Goal: Entertainment & Leisure: Browse casually

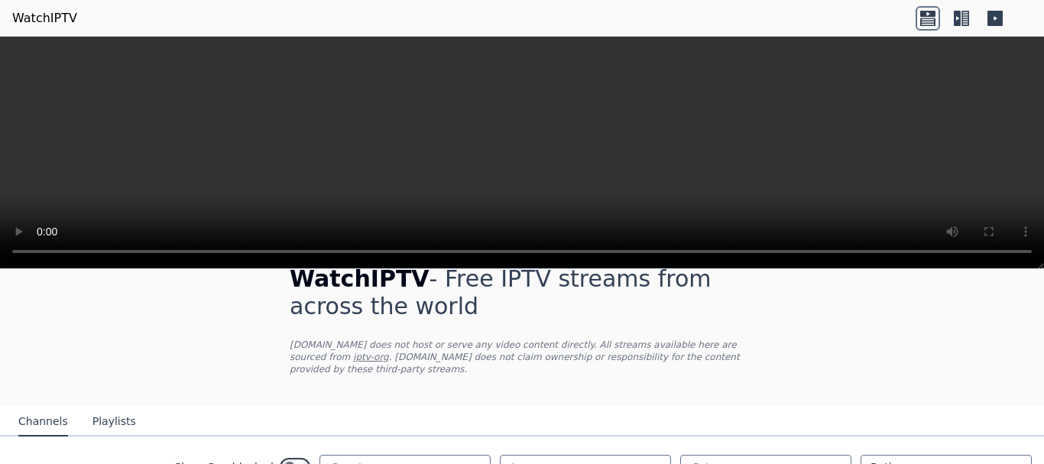
scroll to position [214, 0]
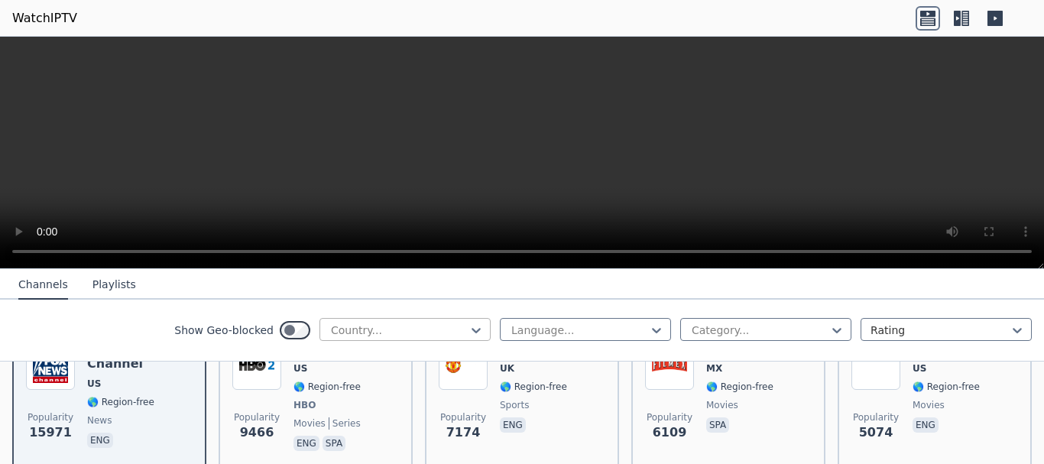
click at [389, 322] on div at bounding box center [398, 329] width 139 height 15
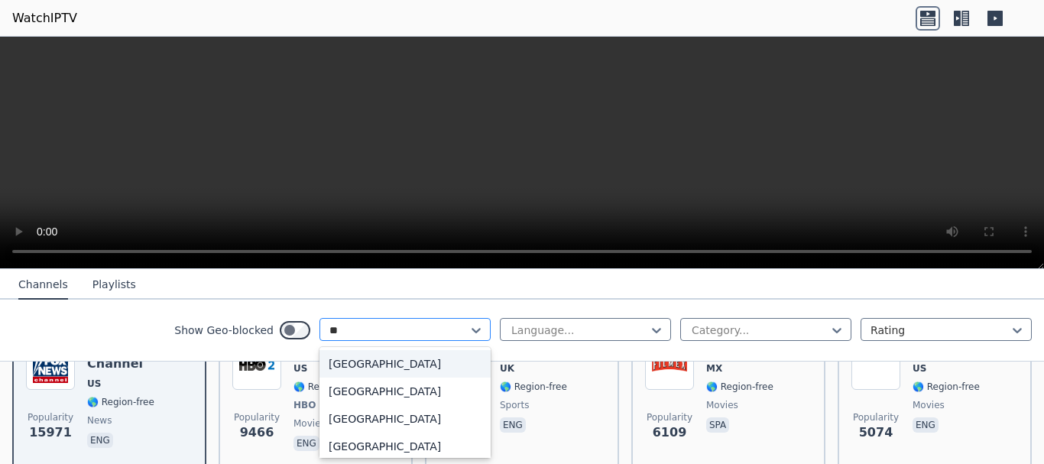
type input "***"
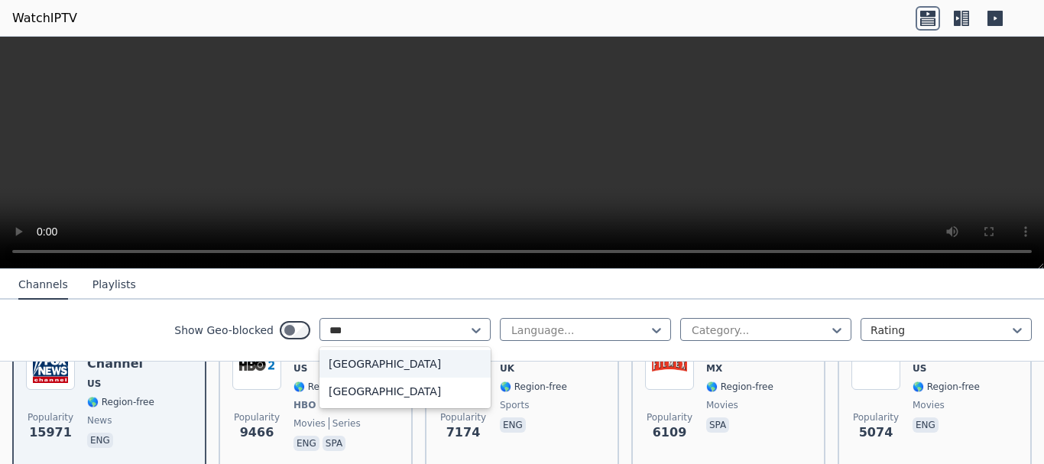
click at [366, 364] on div "[GEOGRAPHIC_DATA]" at bounding box center [404, 364] width 171 height 28
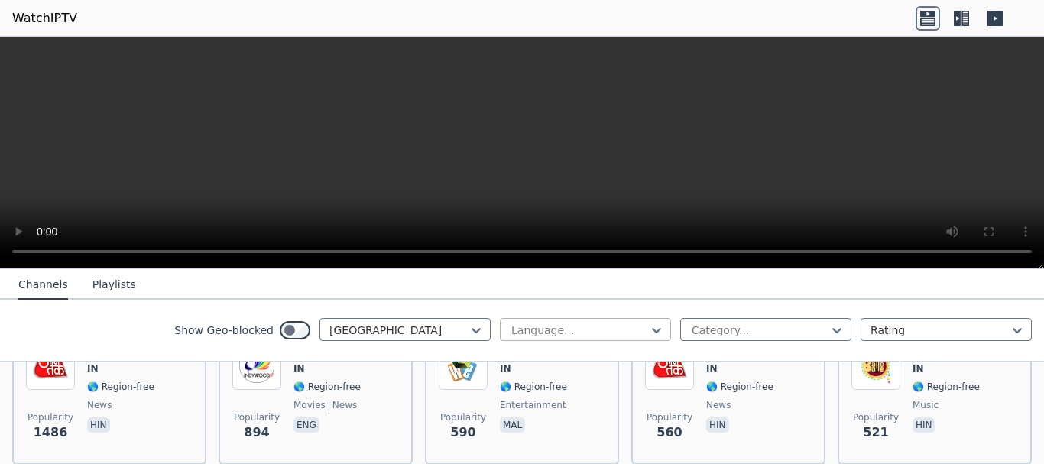
click at [523, 325] on div at bounding box center [579, 329] width 139 height 15
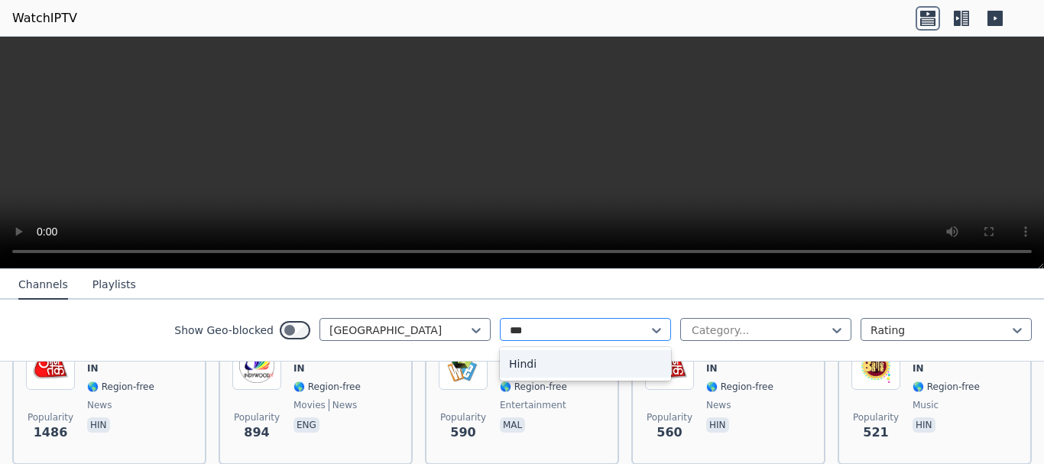
type input "****"
click at [515, 359] on div "Hindi" at bounding box center [585, 364] width 171 height 28
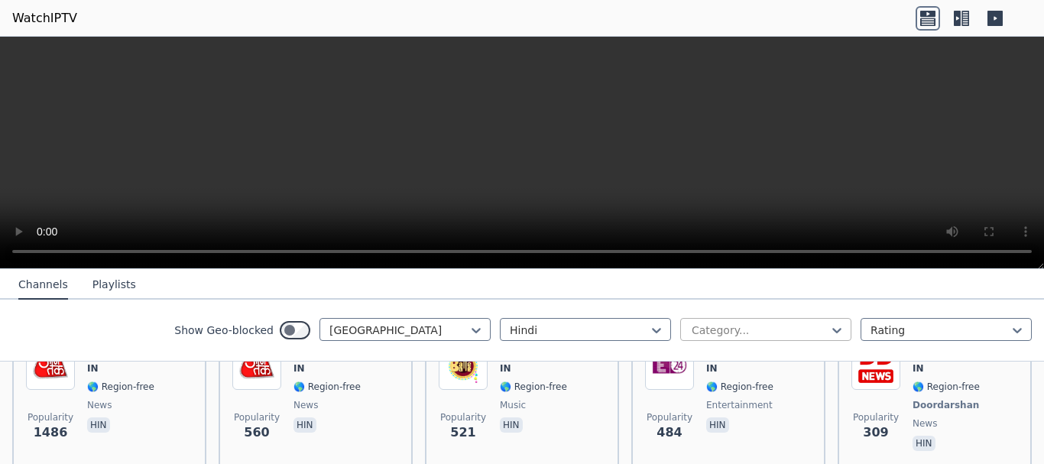
click at [757, 325] on div at bounding box center [759, 329] width 139 height 15
type input "***"
click at [710, 363] on div "Sports" at bounding box center [765, 364] width 171 height 28
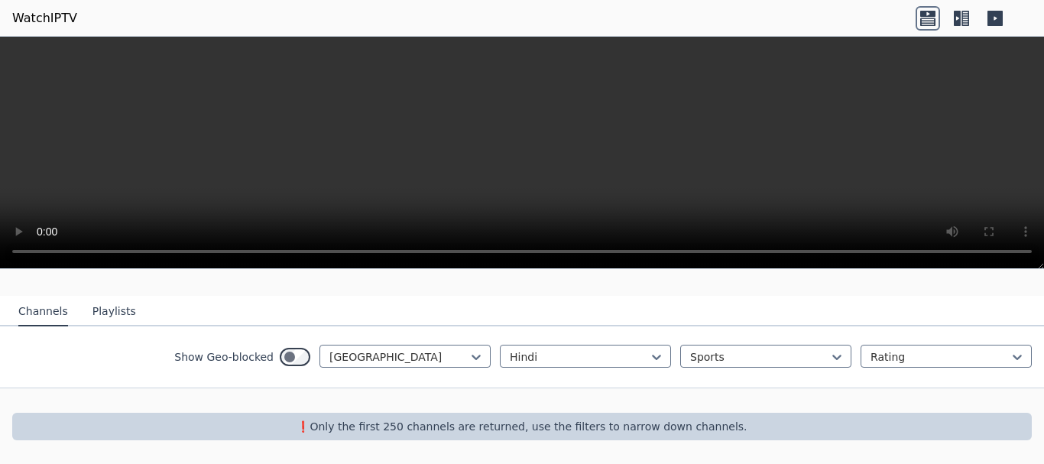
scroll to position [128, 0]
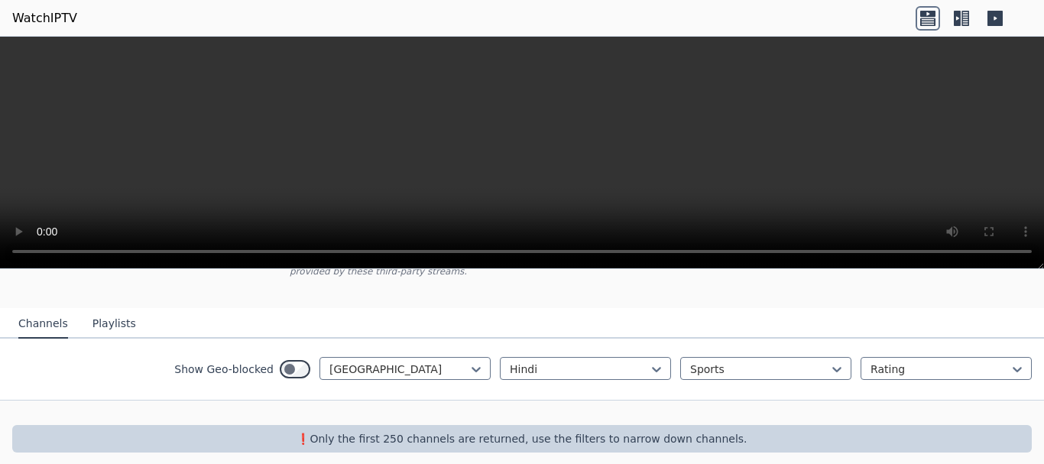
click at [893, 308] on nav "Channels Playlists" at bounding box center [522, 323] width 1044 height 31
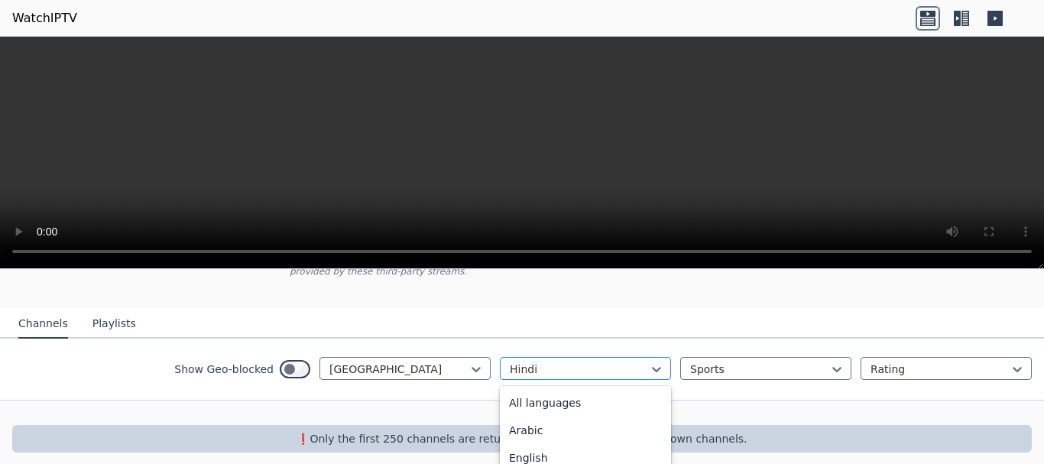
click at [631, 361] on div at bounding box center [579, 368] width 139 height 15
click at [572, 389] on div "All languages" at bounding box center [585, 403] width 171 height 28
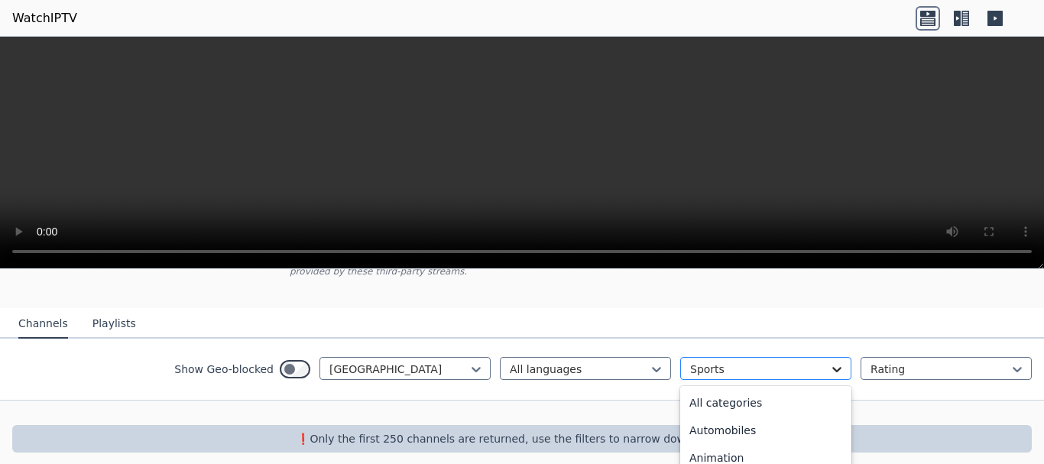
click at [831, 361] on icon at bounding box center [836, 368] width 15 height 15
click at [697, 389] on div "All categories" at bounding box center [765, 403] width 171 height 28
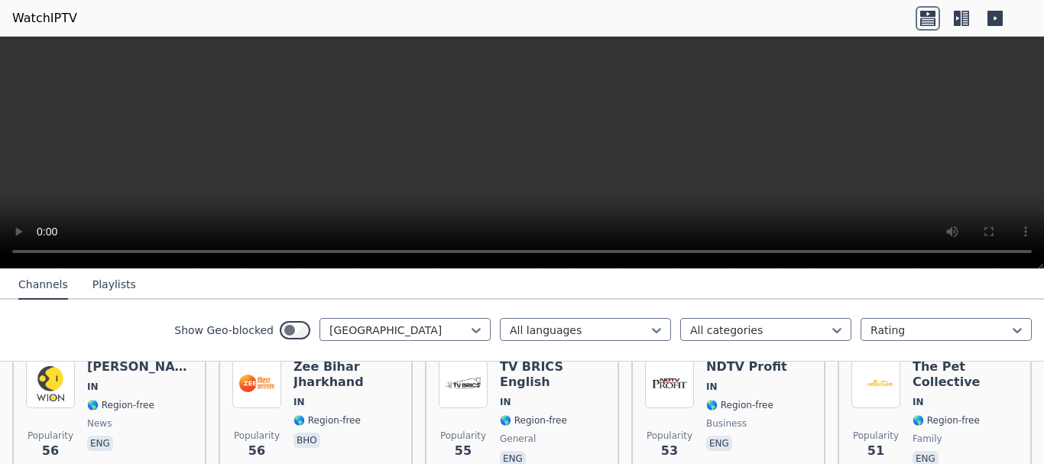
scroll to position [1931, 0]
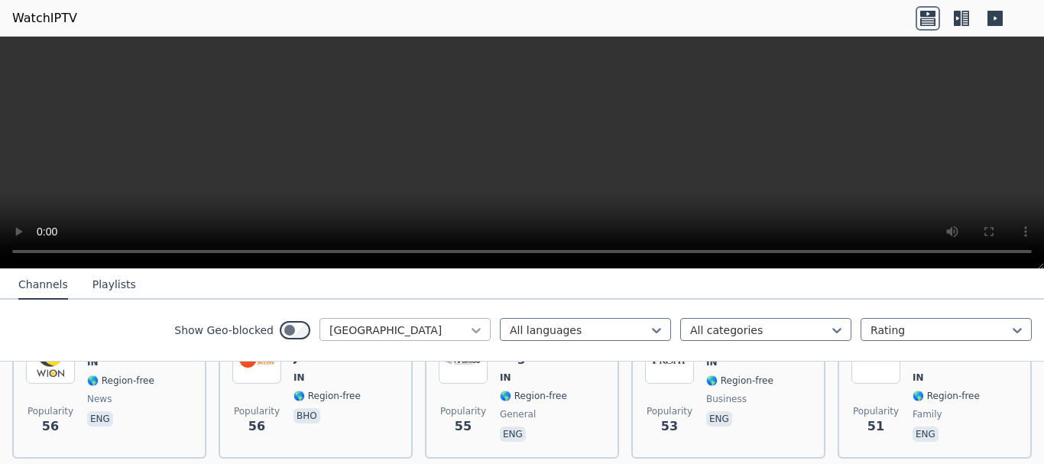
click at [471, 329] on icon at bounding box center [475, 330] width 9 height 5
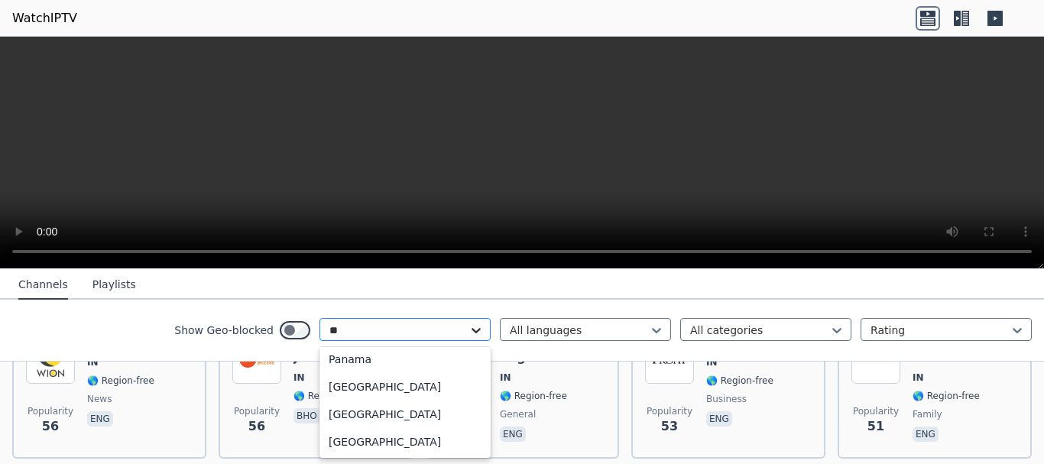
scroll to position [115, 0]
type input "***"
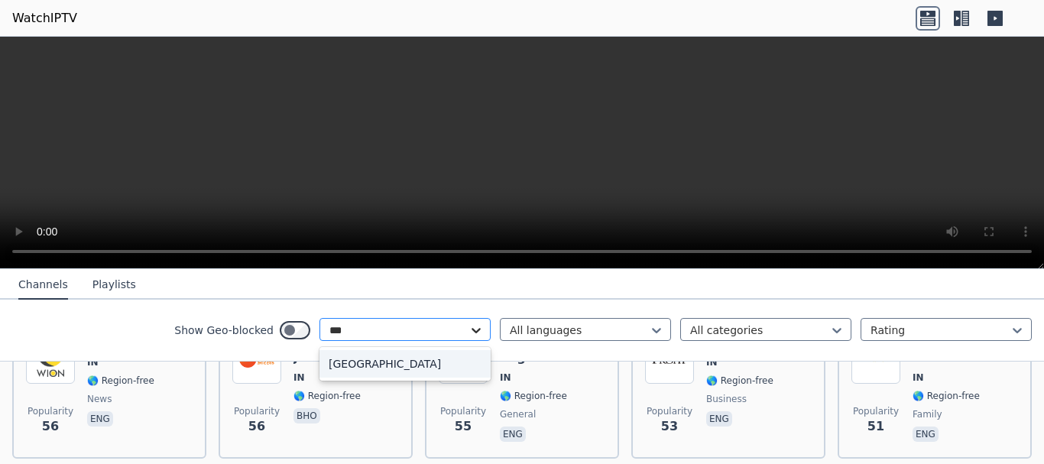
scroll to position [0, 0]
click at [388, 358] on div "[GEOGRAPHIC_DATA]" at bounding box center [404, 364] width 171 height 28
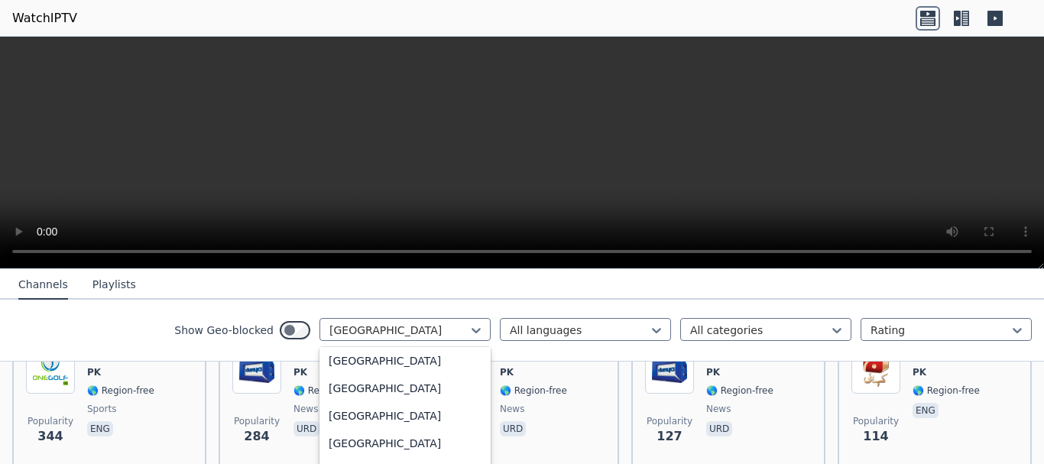
scroll to position [214, 0]
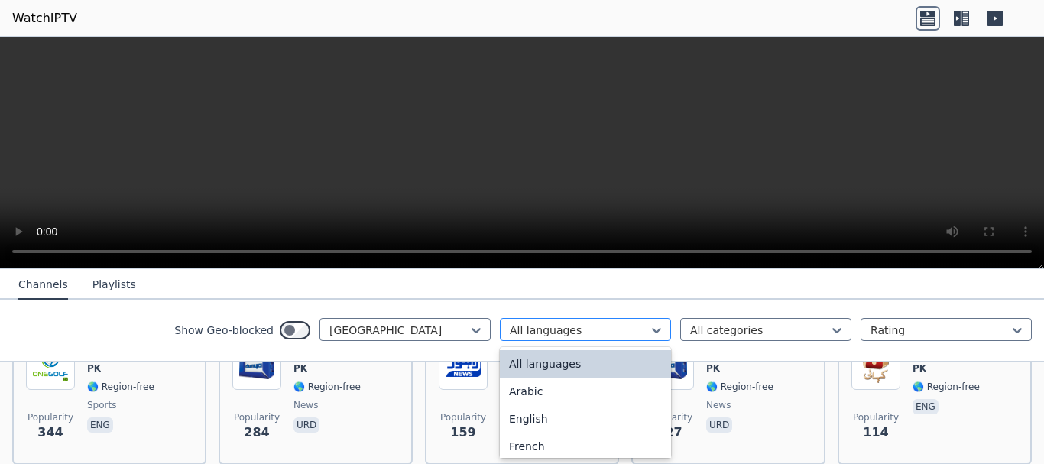
click at [559, 338] on div "All languages" at bounding box center [585, 329] width 171 height 23
click at [543, 359] on div "All languages" at bounding box center [585, 364] width 171 height 28
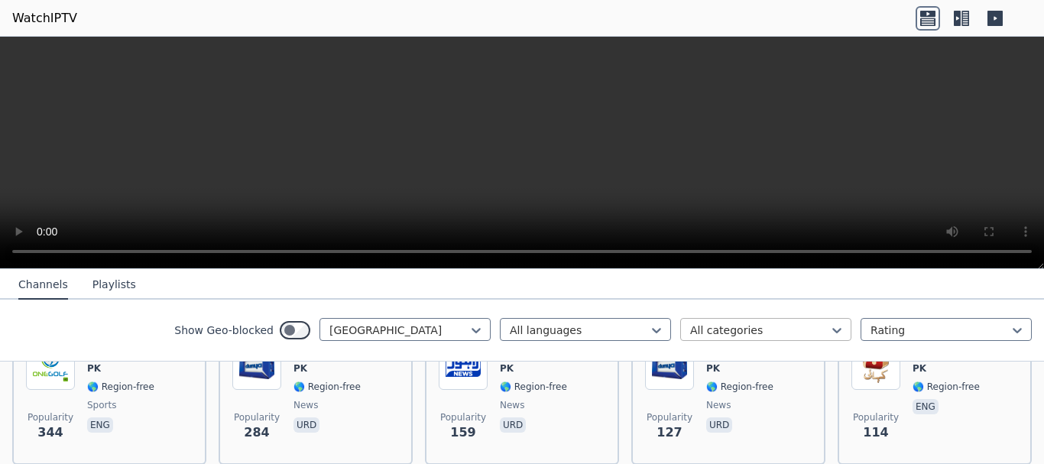
click at [690, 335] on div at bounding box center [759, 329] width 139 height 15
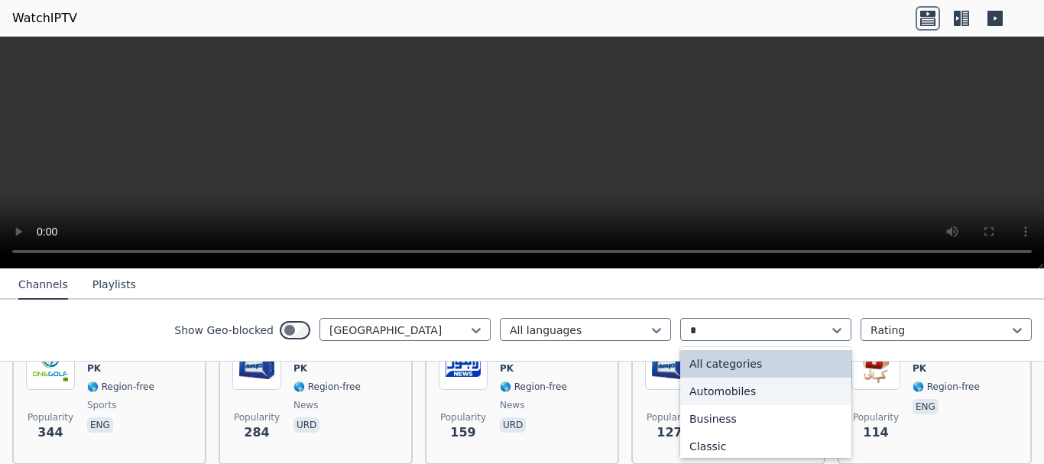
type input "**"
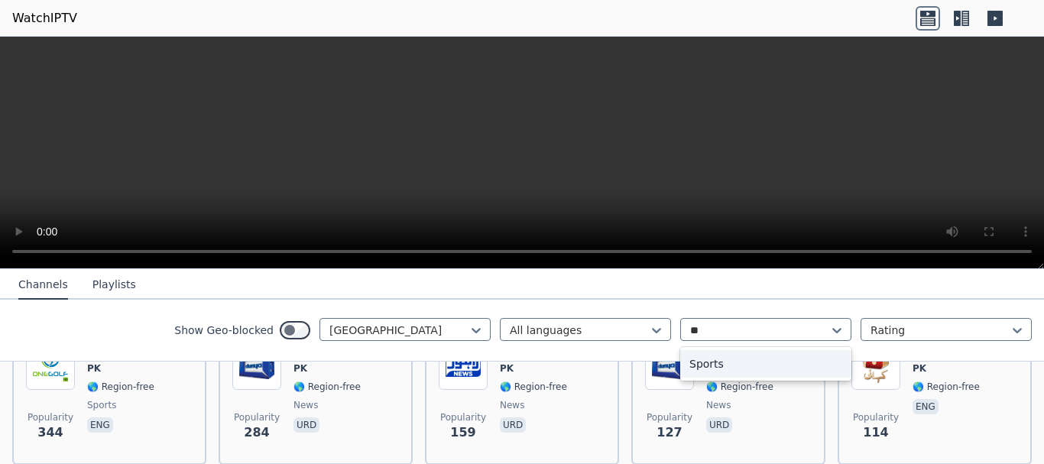
click at [709, 355] on div "Sports" at bounding box center [765, 364] width 171 height 28
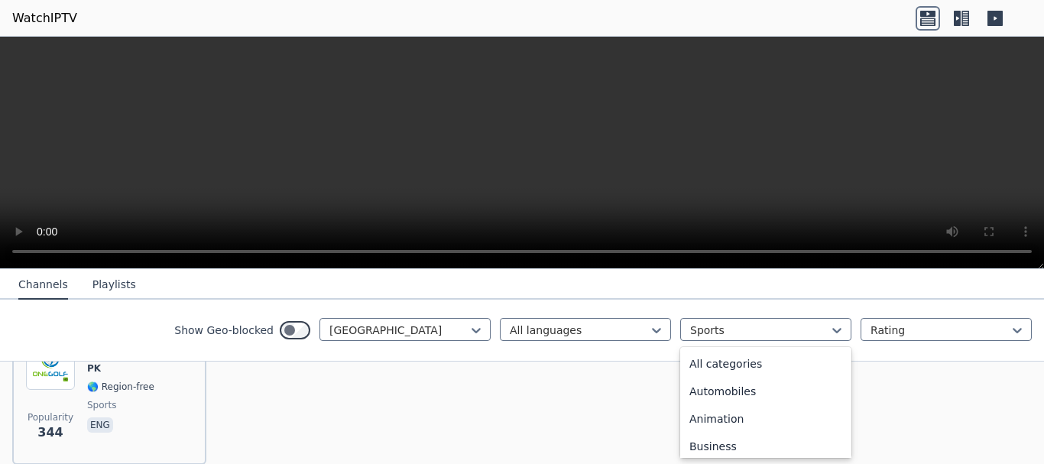
scroll to position [471, 0]
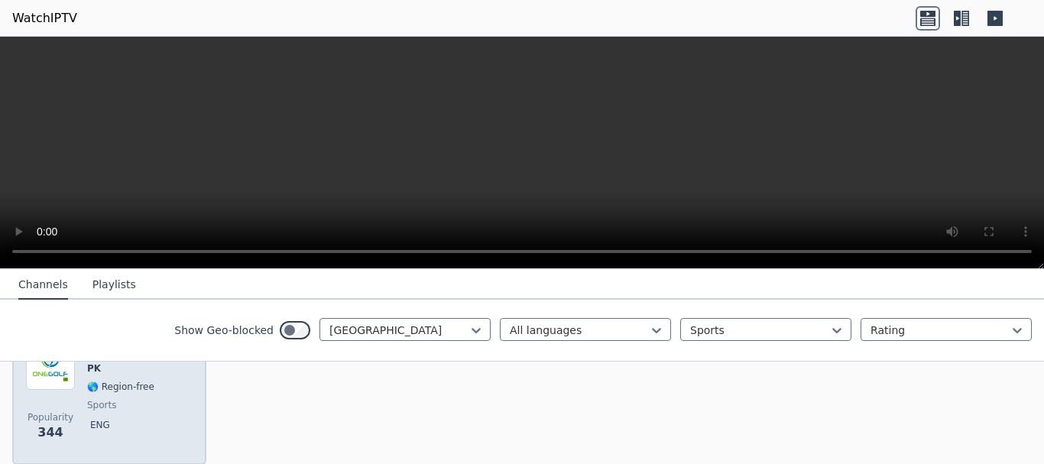
click at [134, 384] on div "One Golf PK 🌎 Region-free sports eng" at bounding box center [120, 396] width 67 height 110
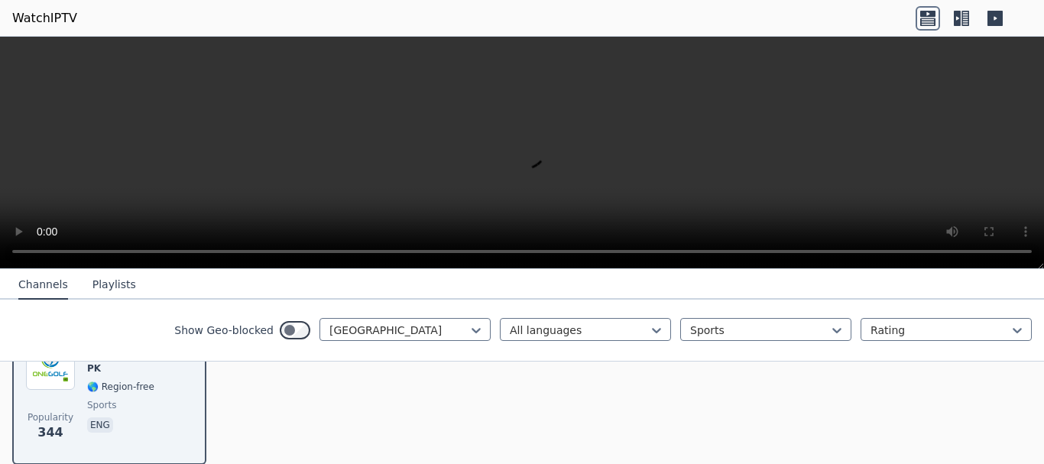
click at [270, 401] on div "Popularity 344 One Golf PK 🌎 Region-free sports eng" at bounding box center [522, 396] width 1044 height 162
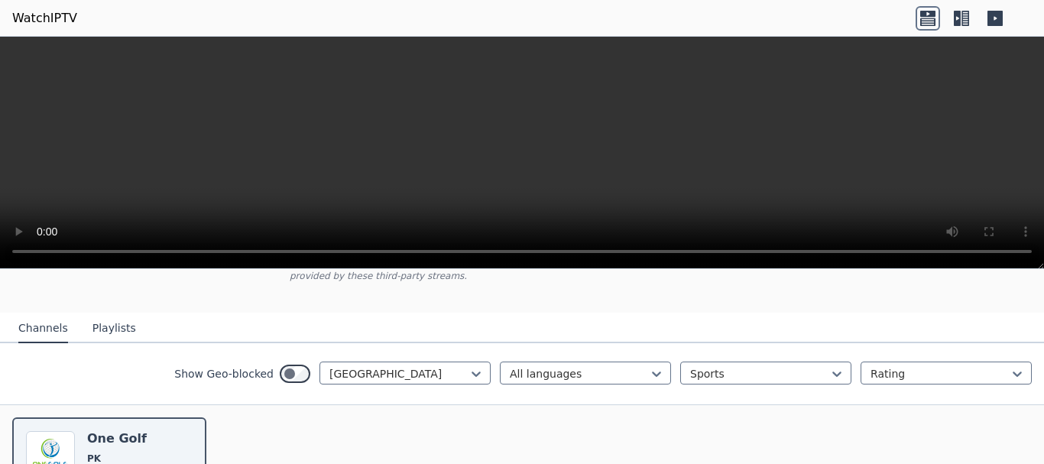
scroll to position [122, 0]
click at [374, 367] on div at bounding box center [398, 374] width 139 height 15
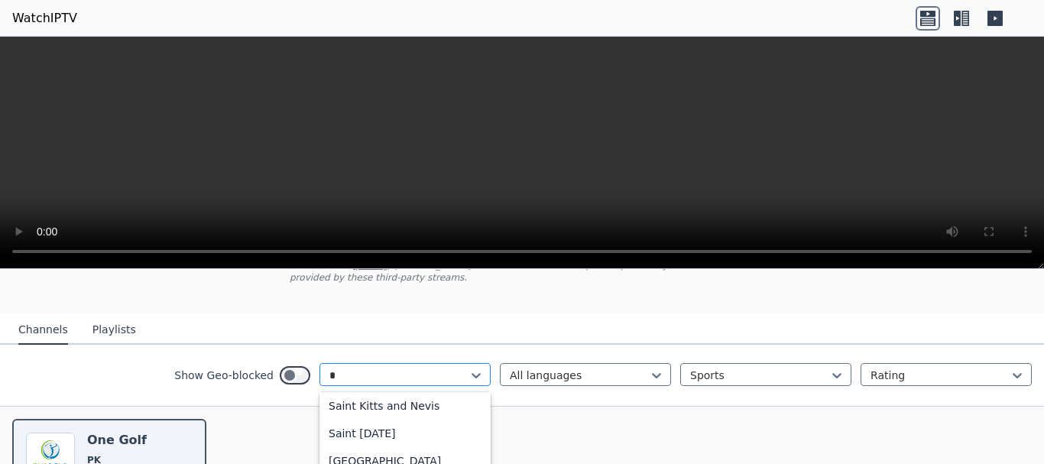
scroll to position [3181, 0]
type input "**"
click at [364, 401] on div "[GEOGRAPHIC_DATA]" at bounding box center [404, 409] width 171 height 28
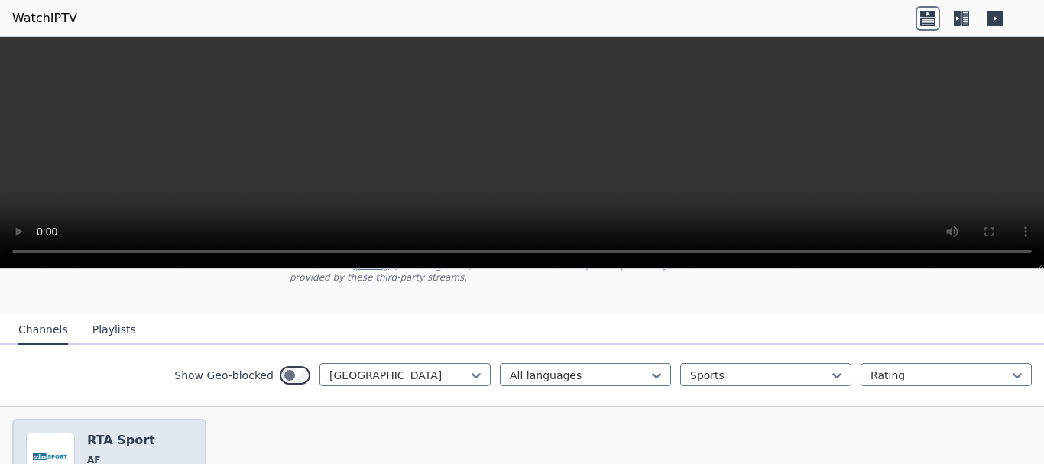
click at [138, 432] on h6 "RTA Sport" at bounding box center [121, 439] width 68 height 15
click at [474, 363] on div "[GEOGRAPHIC_DATA]" at bounding box center [404, 374] width 171 height 23
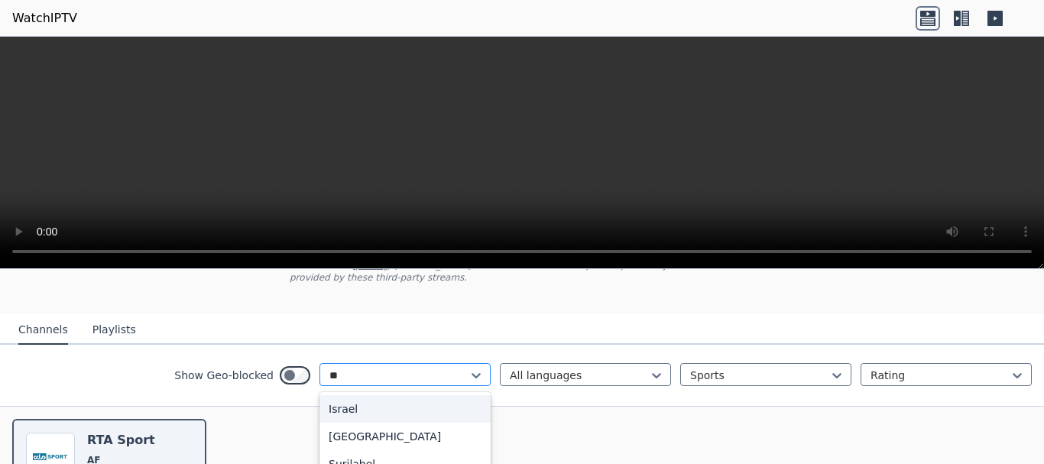
type input "***"
click at [383, 398] on div "[GEOGRAPHIC_DATA]" at bounding box center [404, 409] width 171 height 28
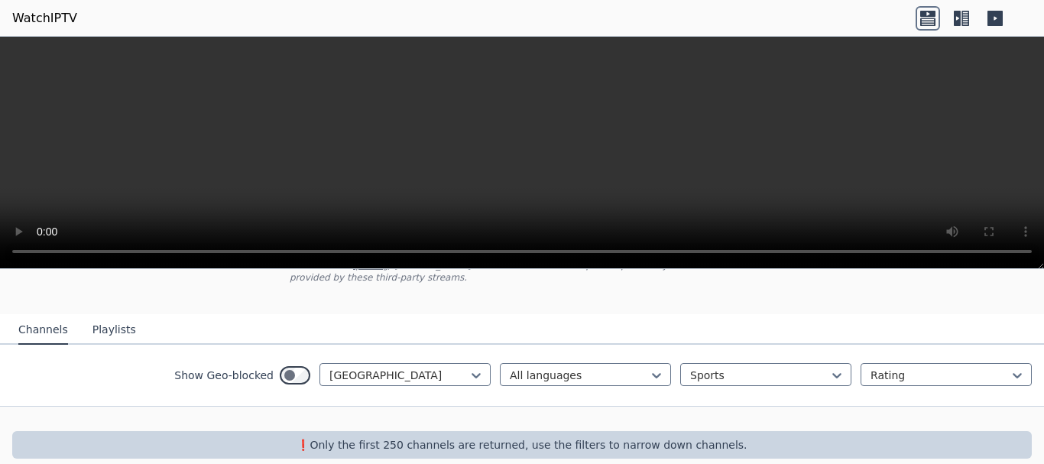
click at [427, 415] on div at bounding box center [522, 418] width 1044 height 24
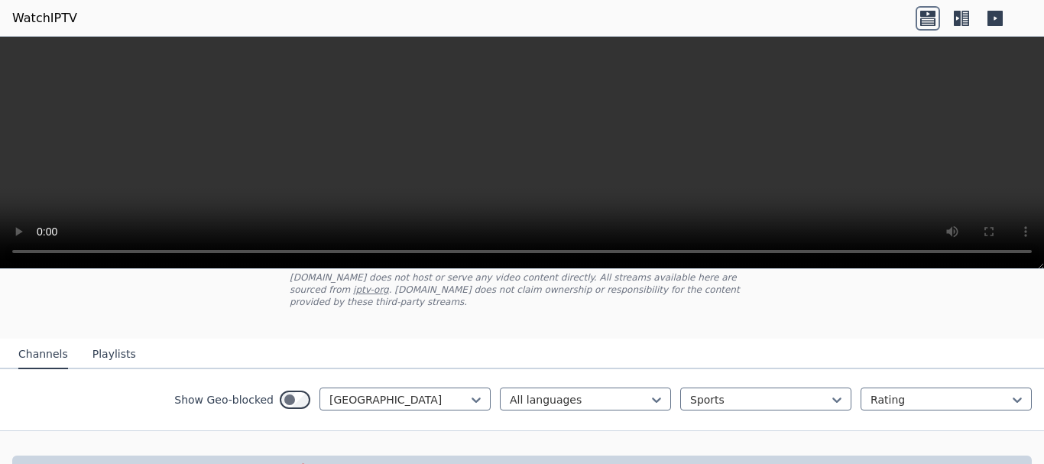
scroll to position [67, 0]
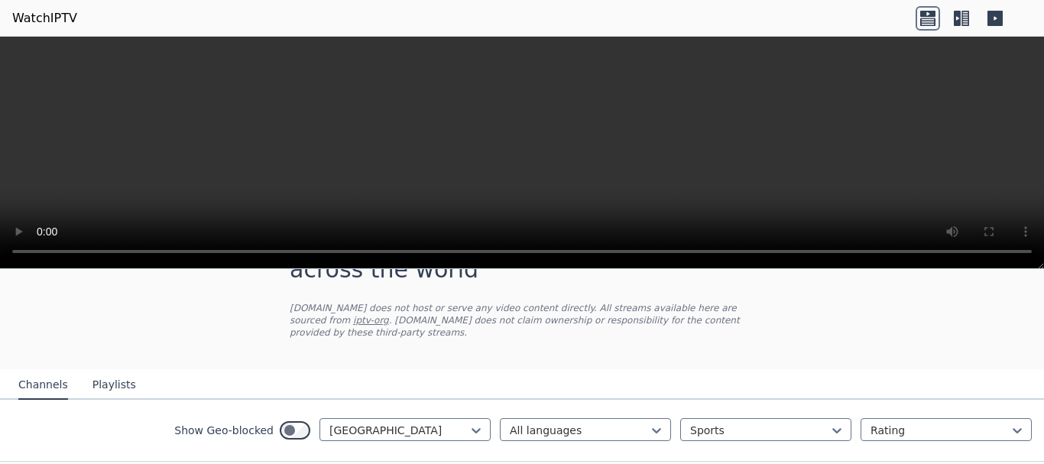
click at [427, 422] on div at bounding box center [398, 429] width 139 height 15
type input "***"
click at [358, 450] on div "[GEOGRAPHIC_DATA]" at bounding box center [404, 464] width 171 height 28
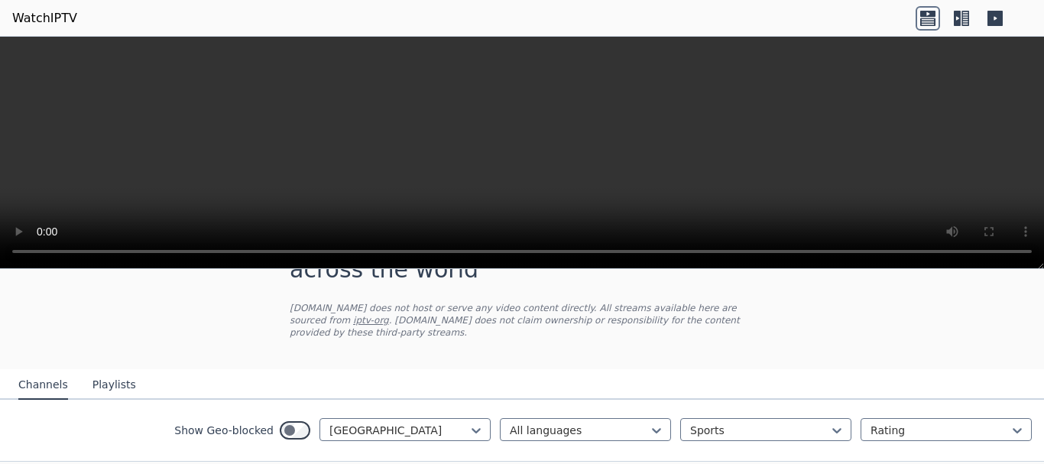
click at [806, 369] on nav "Channels Playlists" at bounding box center [522, 384] width 1044 height 31
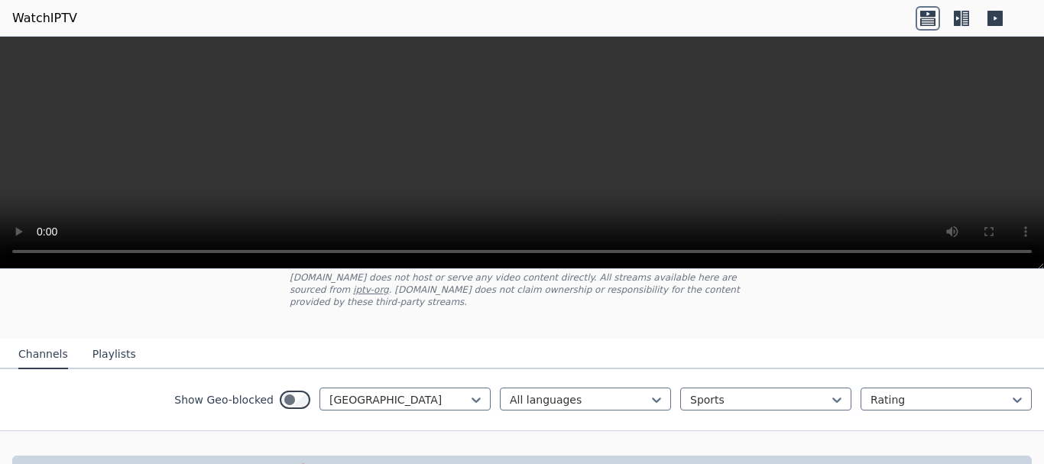
scroll to position [128, 0]
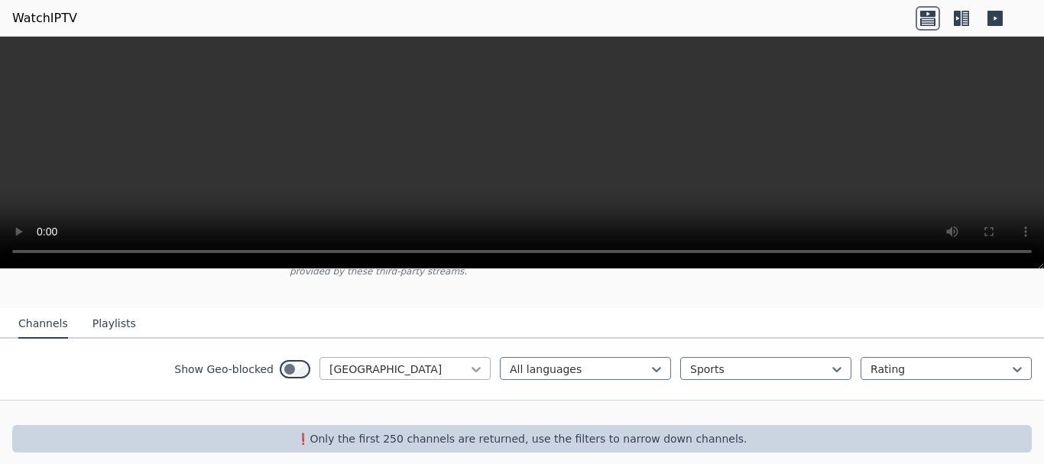
click at [468, 361] on icon at bounding box center [475, 368] width 15 height 15
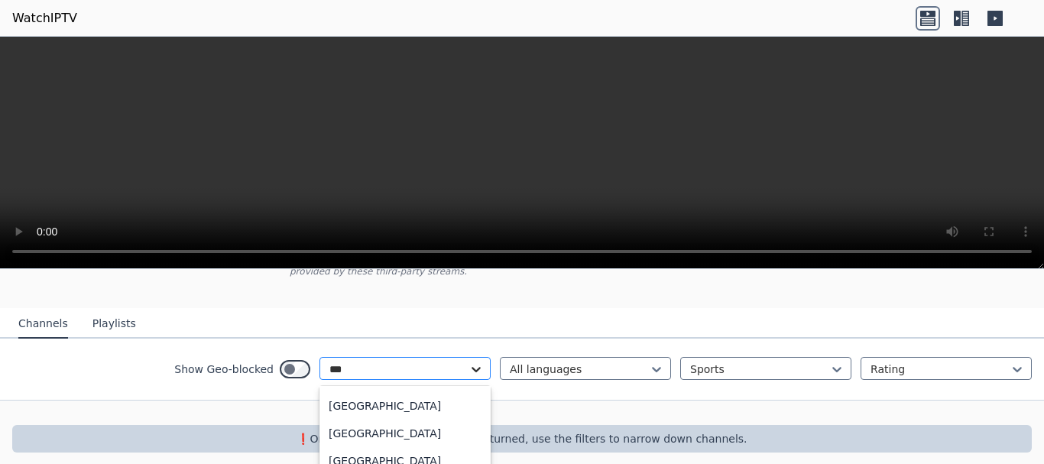
scroll to position [0, 0]
type input "****"
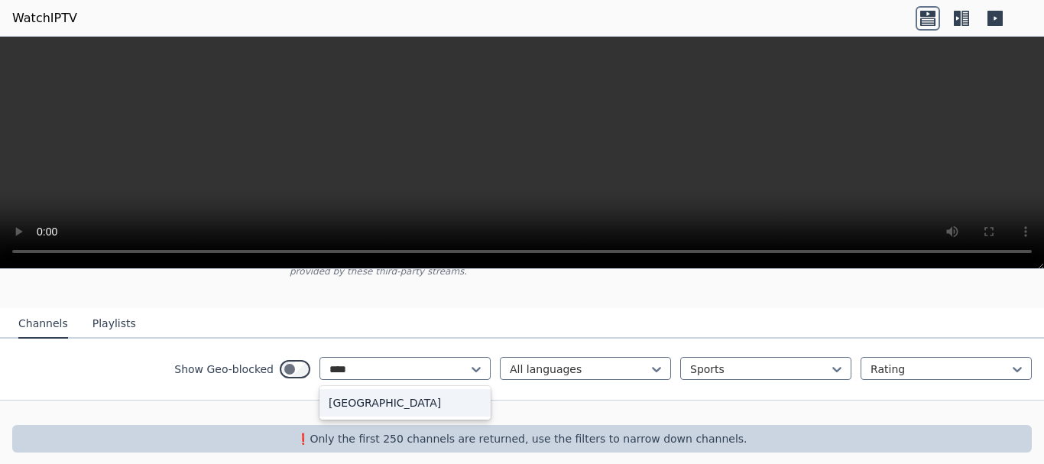
click at [370, 392] on div "[GEOGRAPHIC_DATA]" at bounding box center [404, 403] width 171 height 28
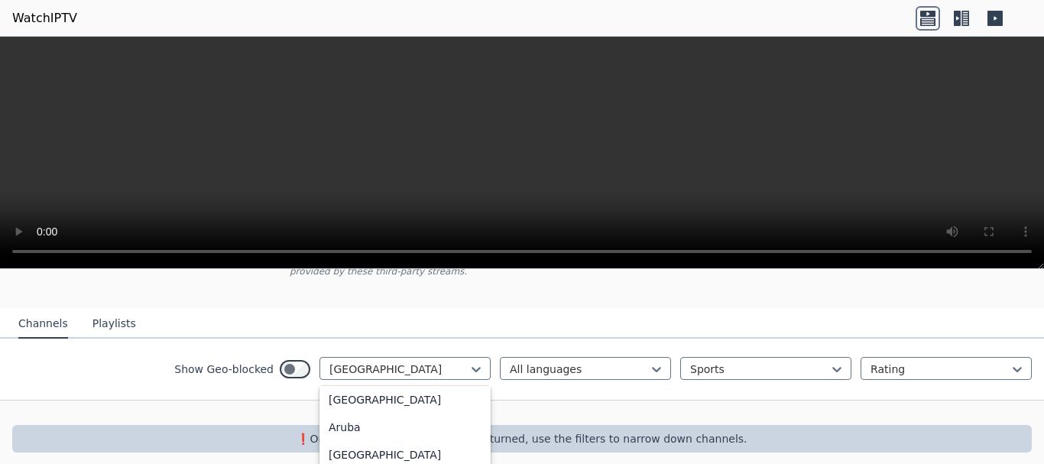
scroll to position [251, 0]
click at [558, 404] on div at bounding box center [522, 412] width 1044 height 24
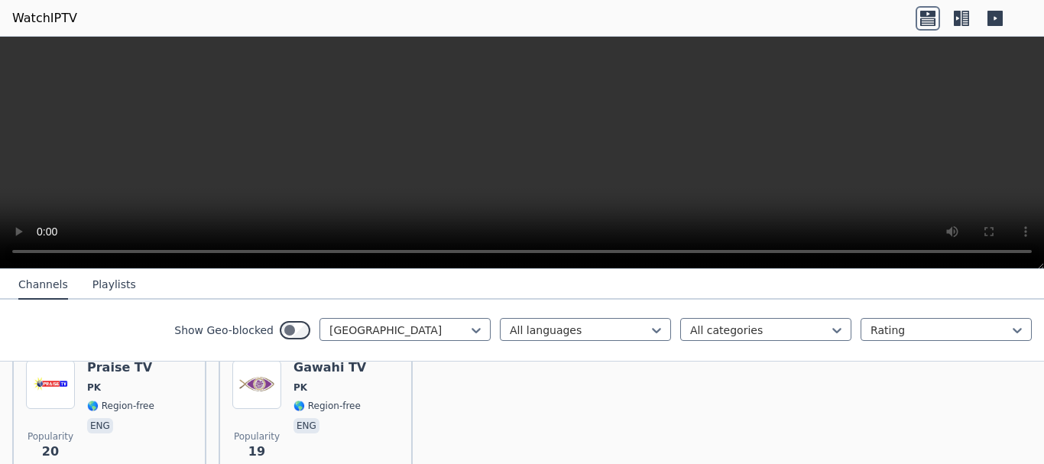
scroll to position [801, 0]
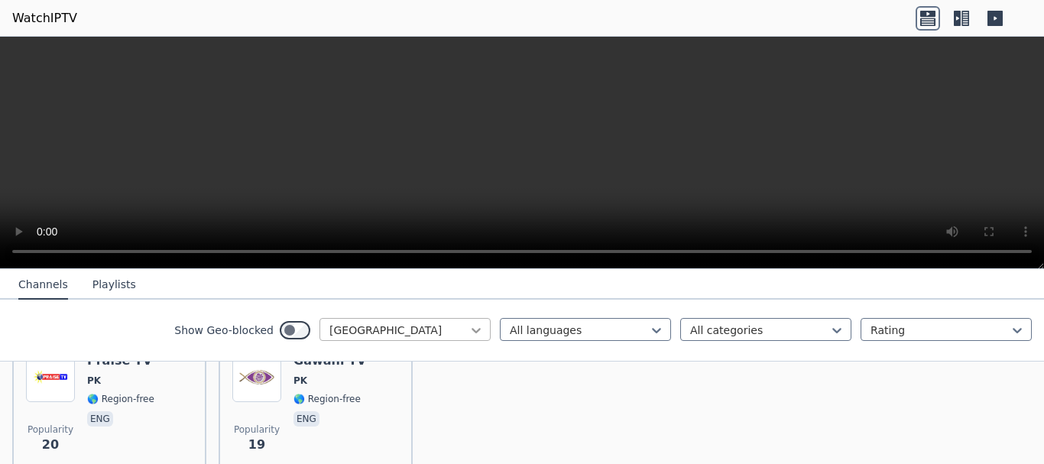
click at [471, 328] on icon at bounding box center [475, 330] width 9 height 5
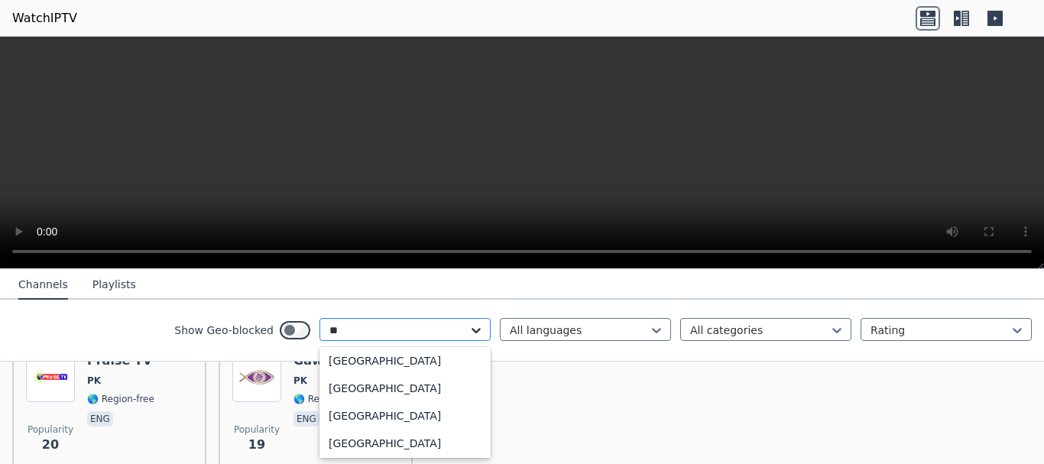
scroll to position [0, 0]
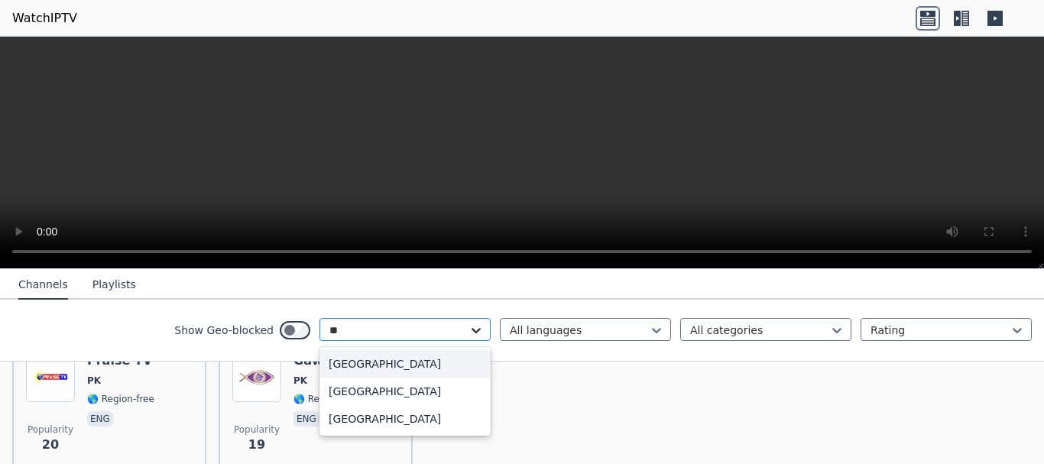
type input "***"
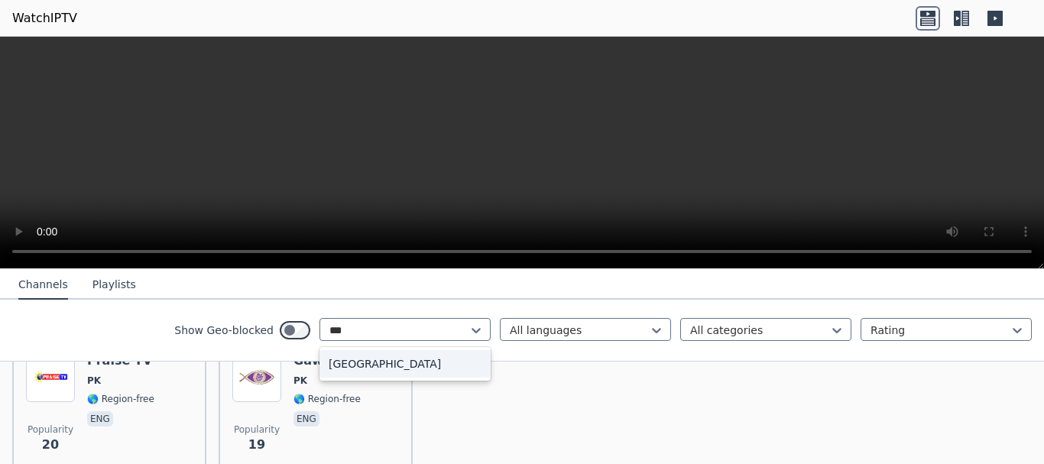
click at [370, 359] on div "[GEOGRAPHIC_DATA]" at bounding box center [404, 364] width 171 height 28
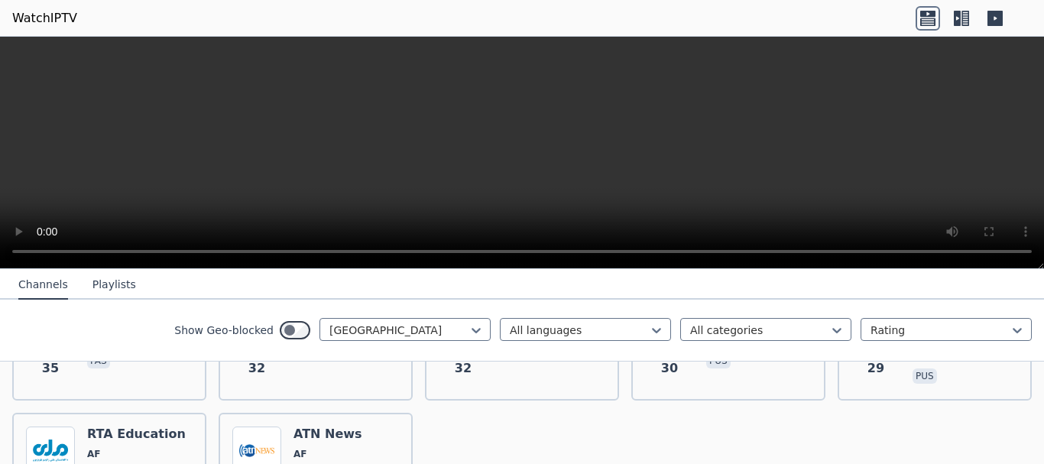
scroll to position [611, 0]
